Goal: Navigation & Orientation: Find specific page/section

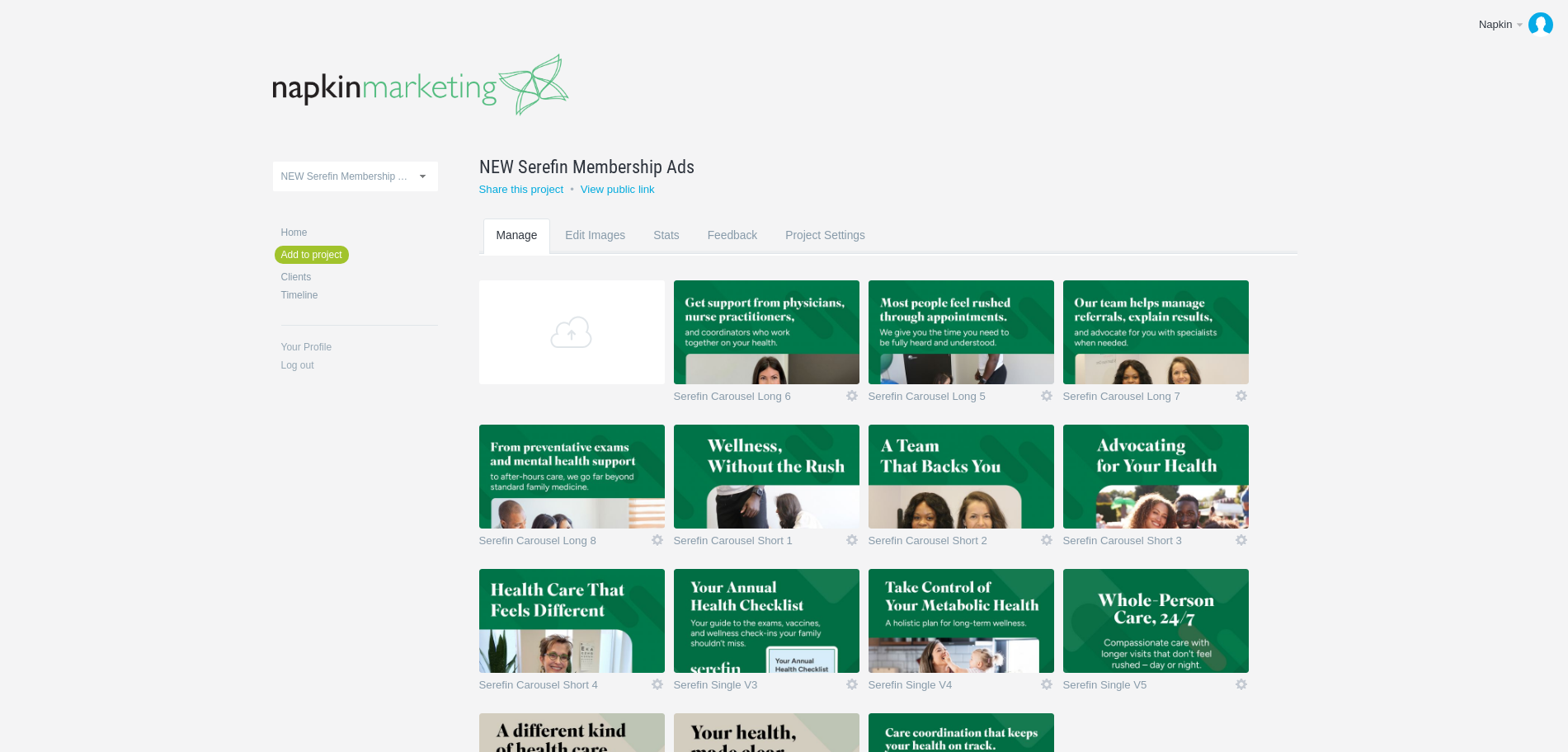
click at [119, 216] on body "Napkin Edit profile Log out Upload 11-1 & 11-2 2016 eNews Redesign 2021 Templat…" at bounding box center [784, 376] width 1568 height 752
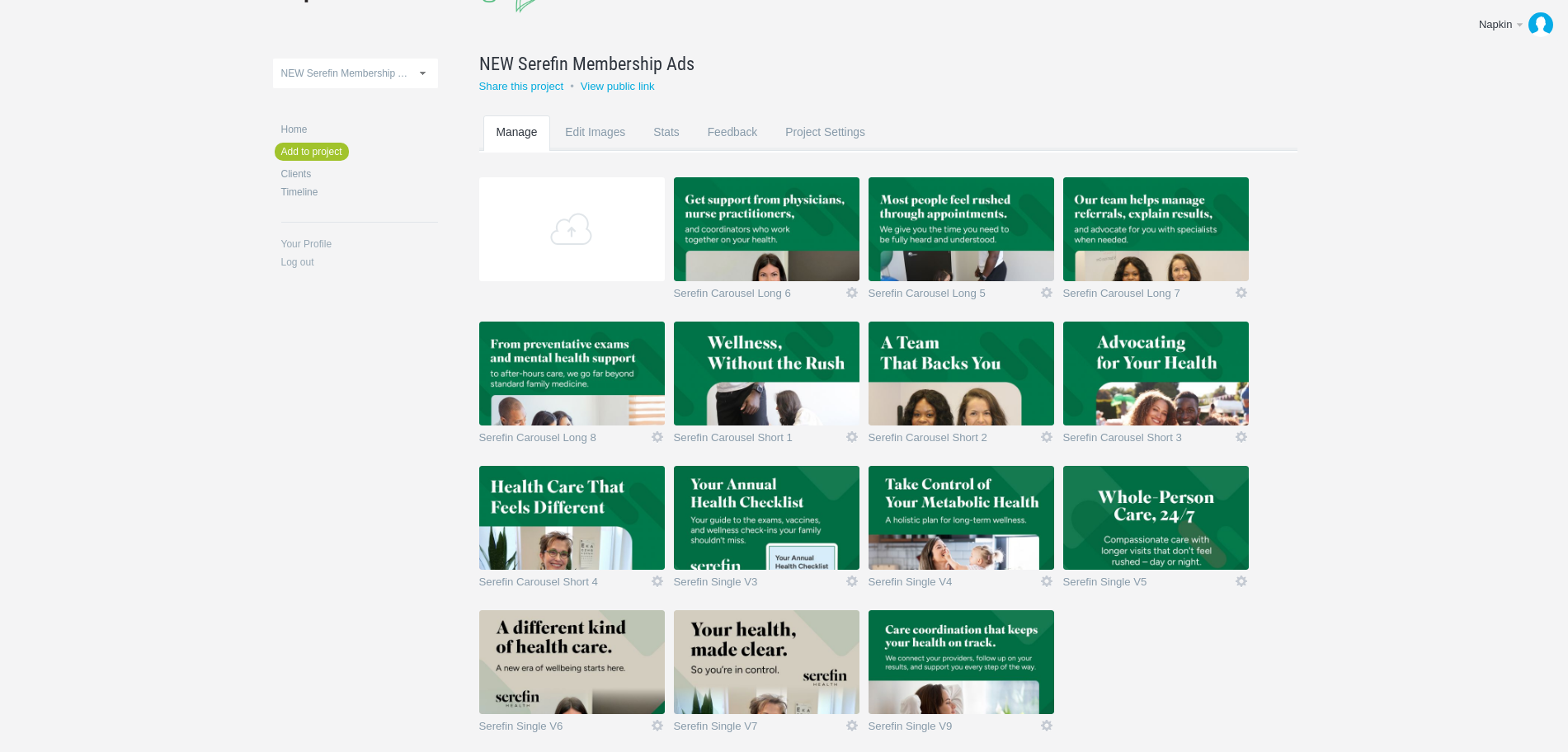
scroll to position [184, 0]
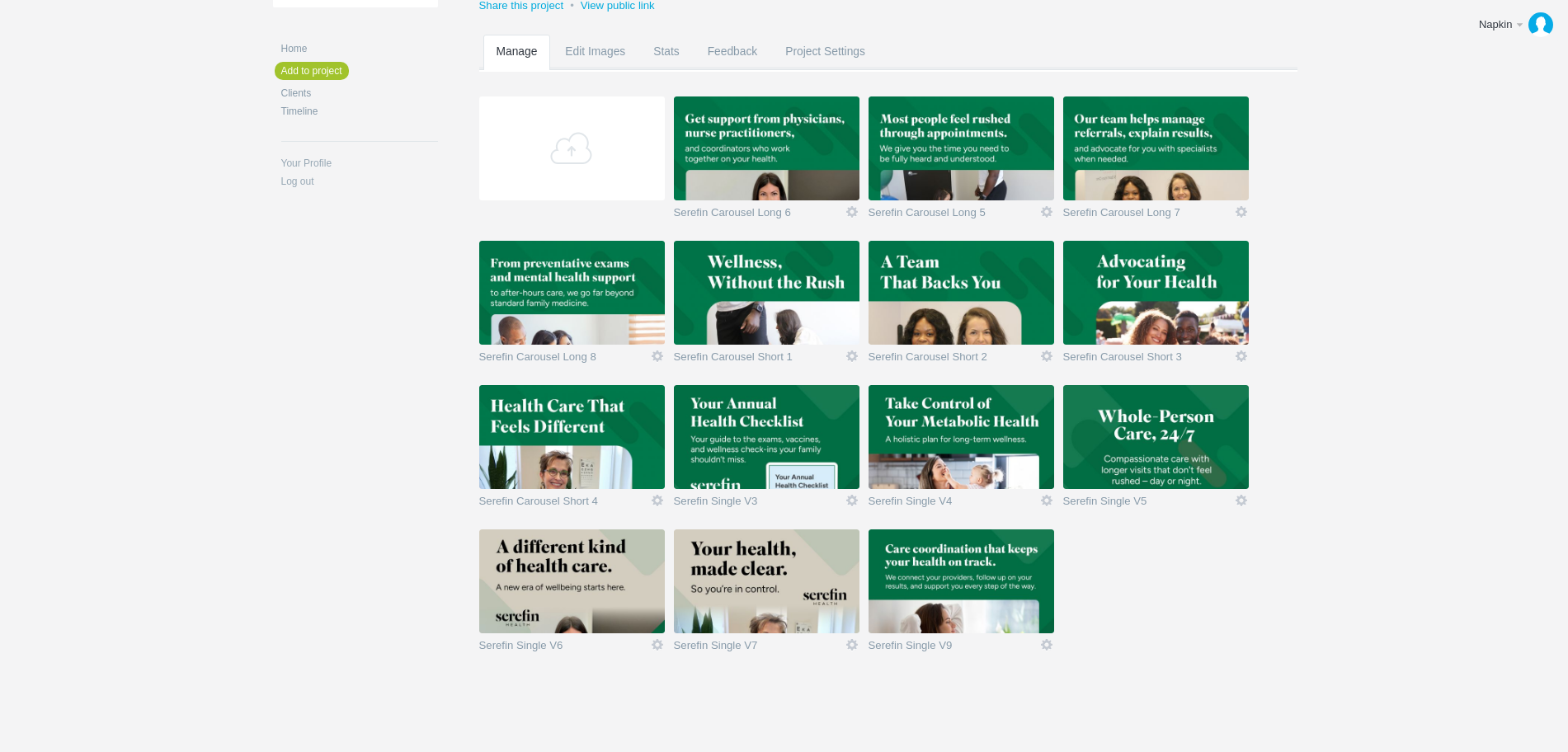
click at [749, 149] on img at bounding box center [767, 148] width 186 height 103
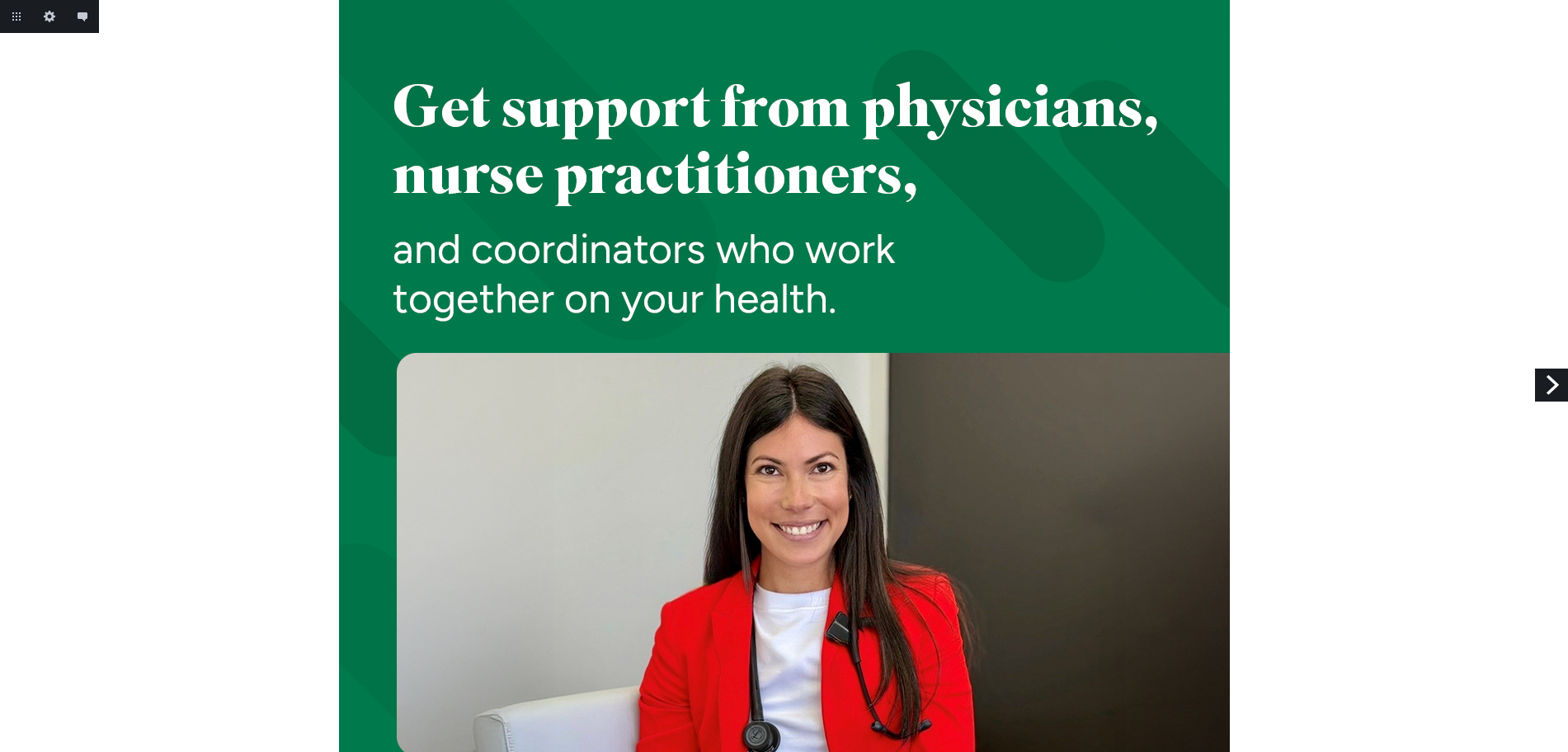
click at [1555, 385] on link "Next" at bounding box center [1552, 385] width 33 height 33
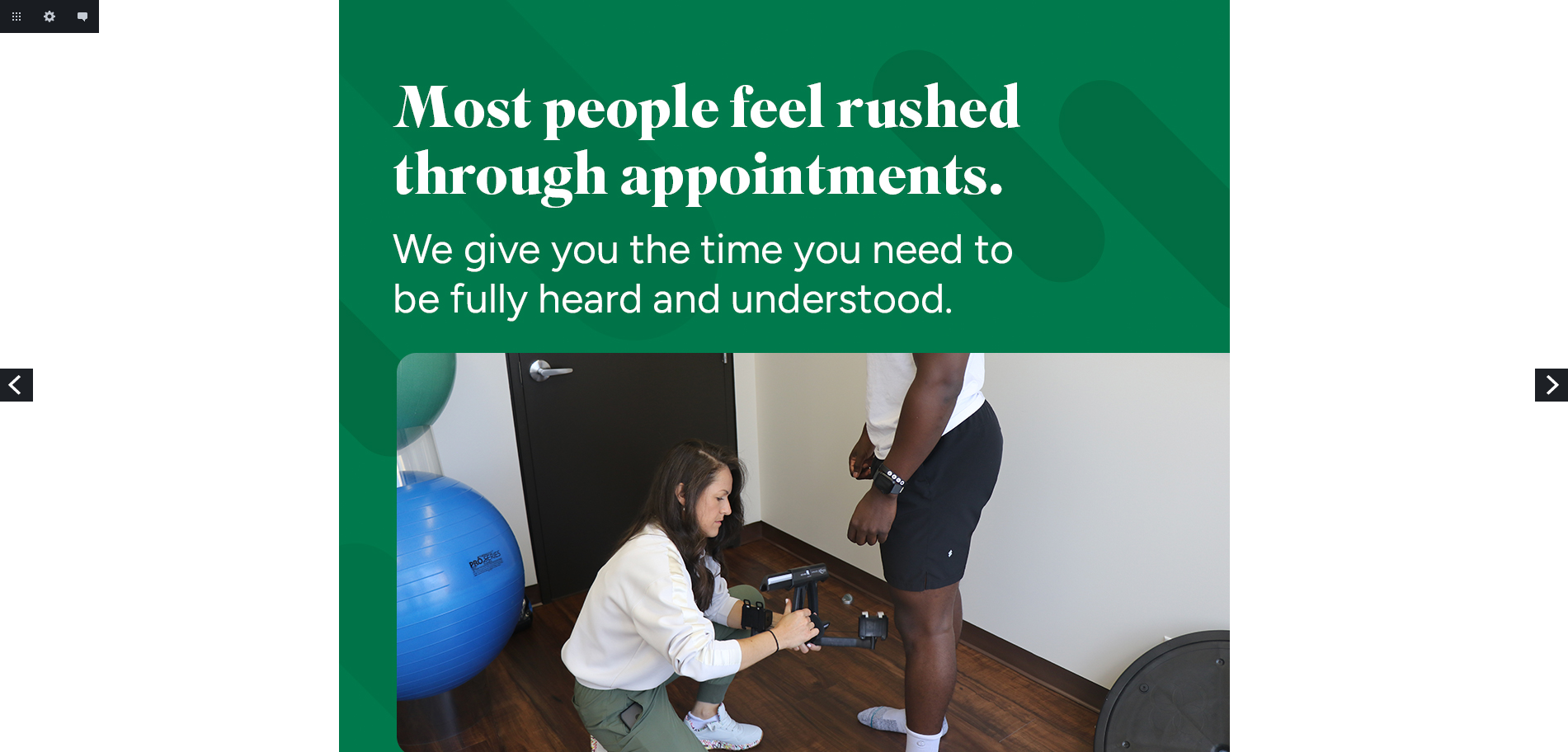
click at [1555, 385] on link "Next" at bounding box center [1552, 385] width 33 height 33
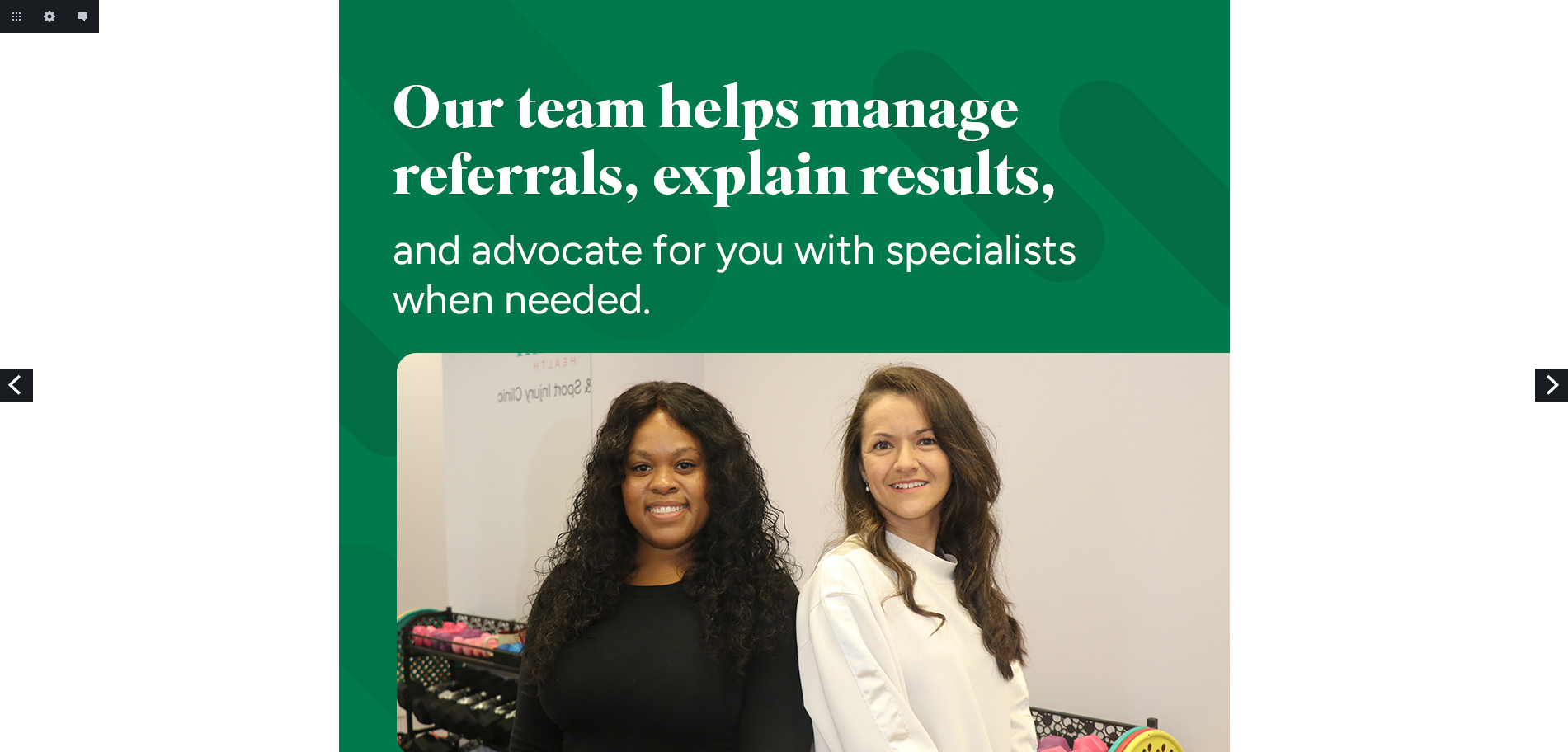
click at [1555, 385] on link "Next" at bounding box center [1552, 385] width 33 height 33
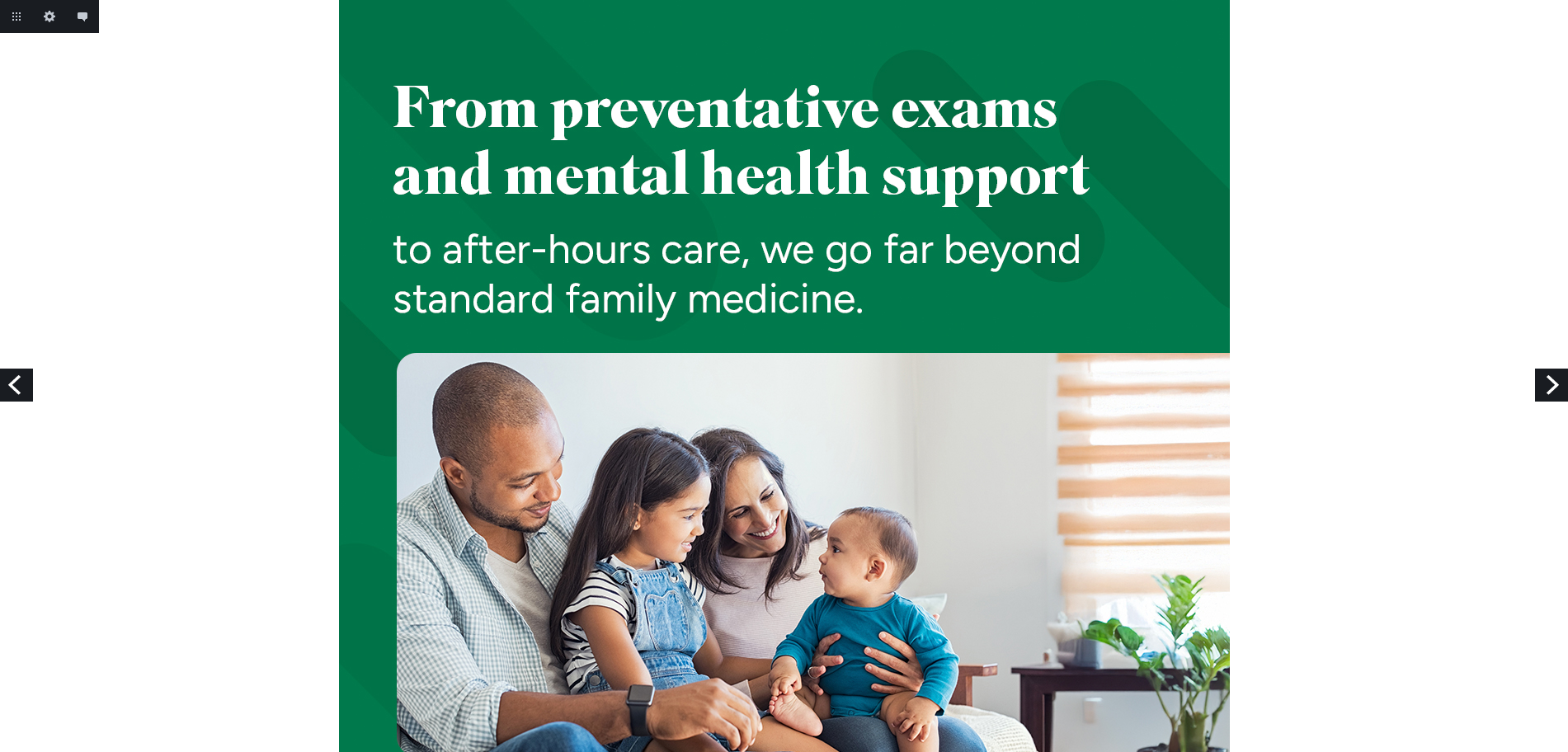
click at [1555, 385] on link "Next" at bounding box center [1552, 385] width 33 height 33
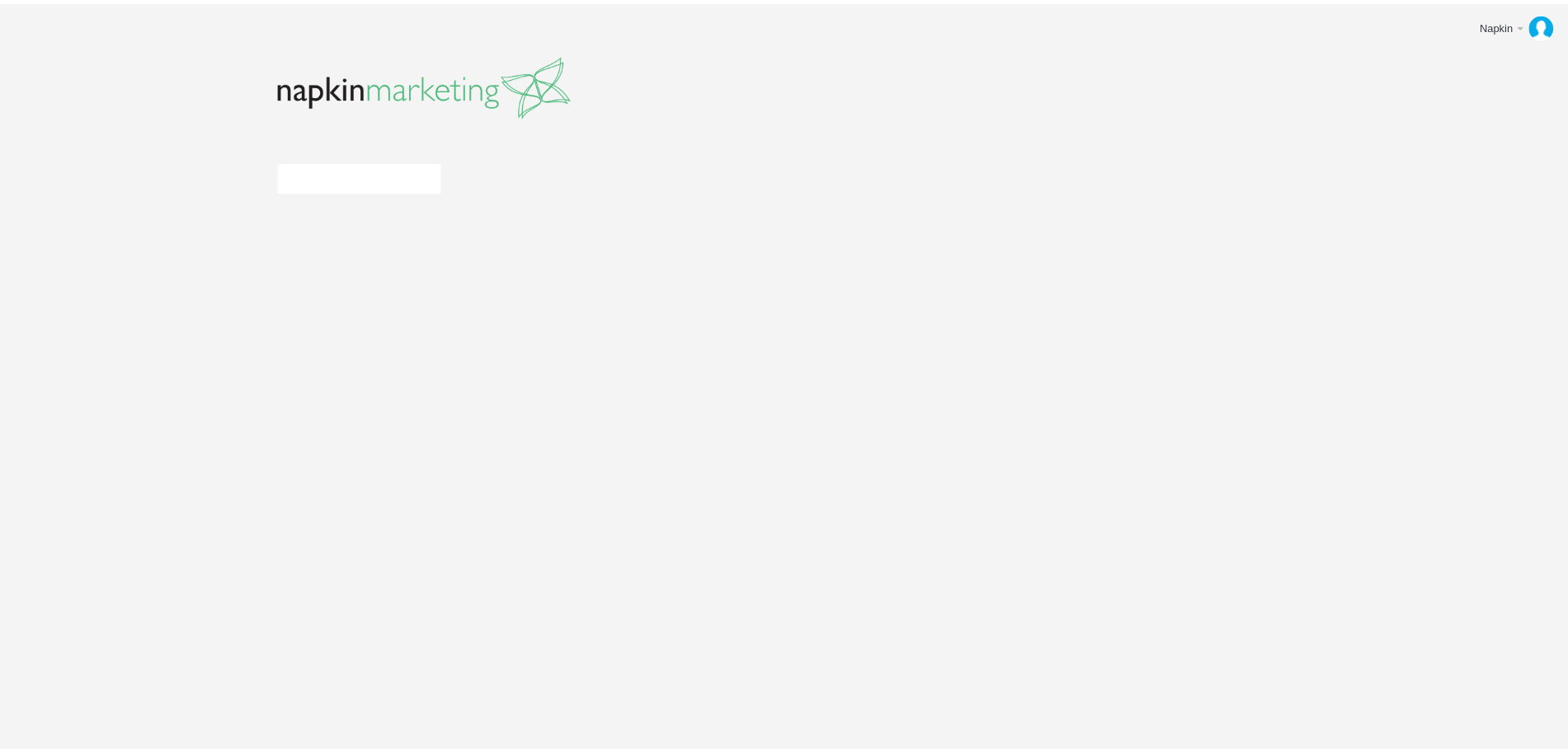
scroll to position [184, 0]
